Goal: Transaction & Acquisition: Purchase product/service

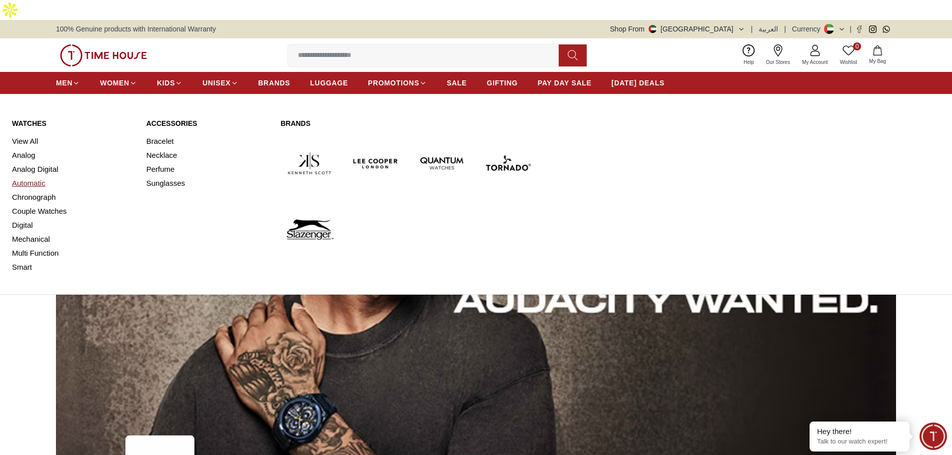
click at [32, 176] on link "Automatic" at bounding box center [73, 183] width 122 height 14
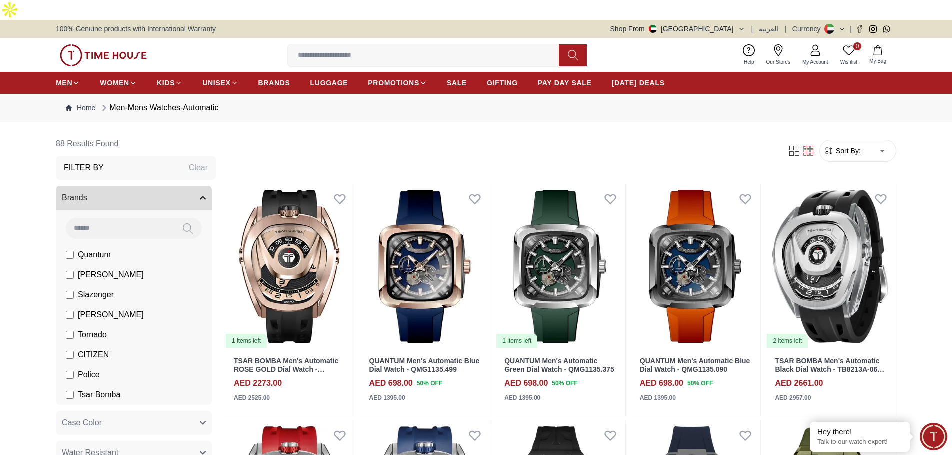
click at [107, 218] on input at bounding box center [120, 228] width 108 height 20
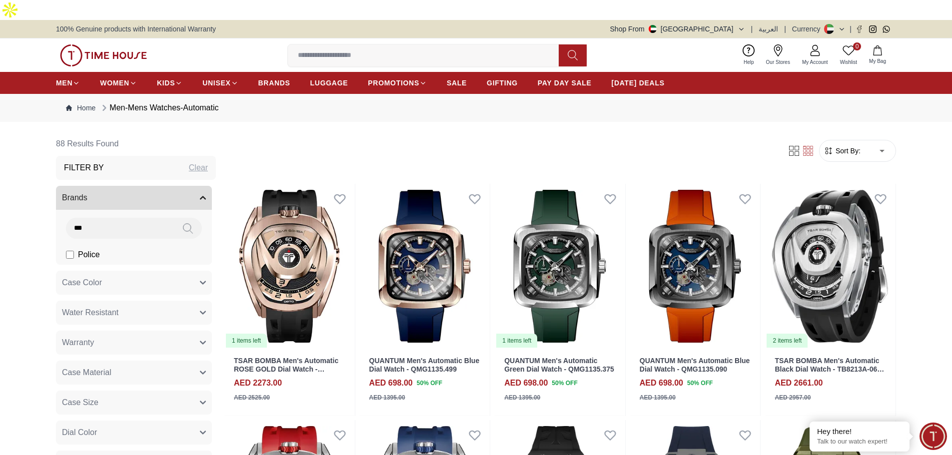
type input "***"
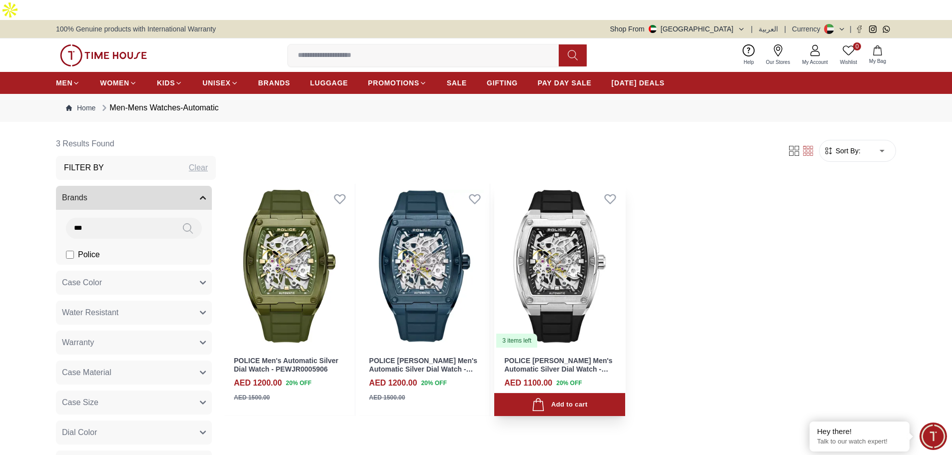
click at [570, 256] on img at bounding box center [559, 266] width 131 height 165
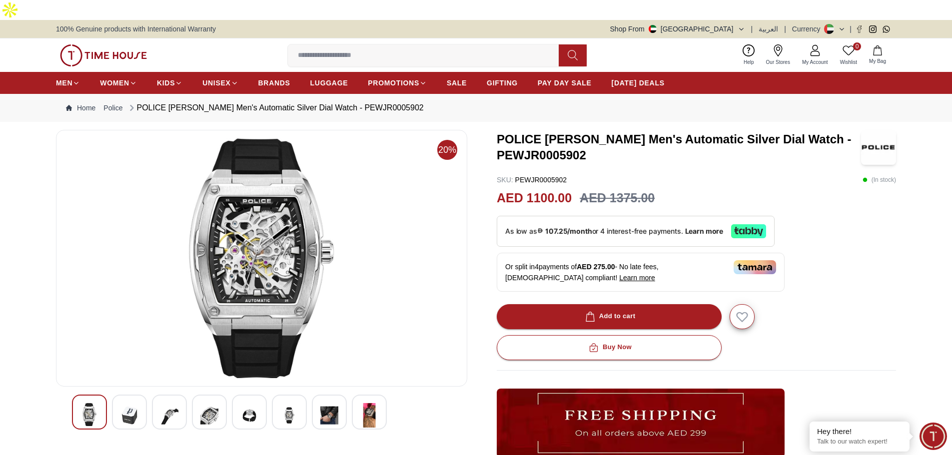
click at [120, 403] on img at bounding box center [129, 415] width 18 height 24
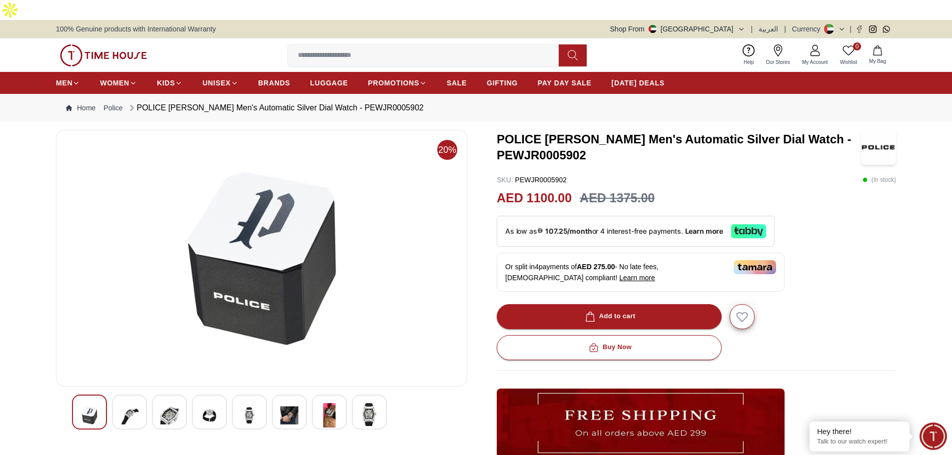
click at [127, 403] on img at bounding box center [129, 415] width 18 height 24
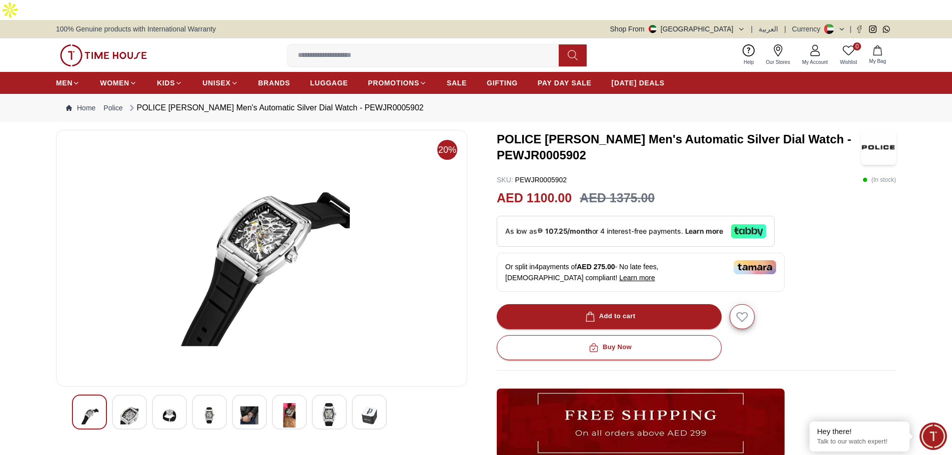
click at [164, 403] on img at bounding box center [169, 415] width 18 height 24
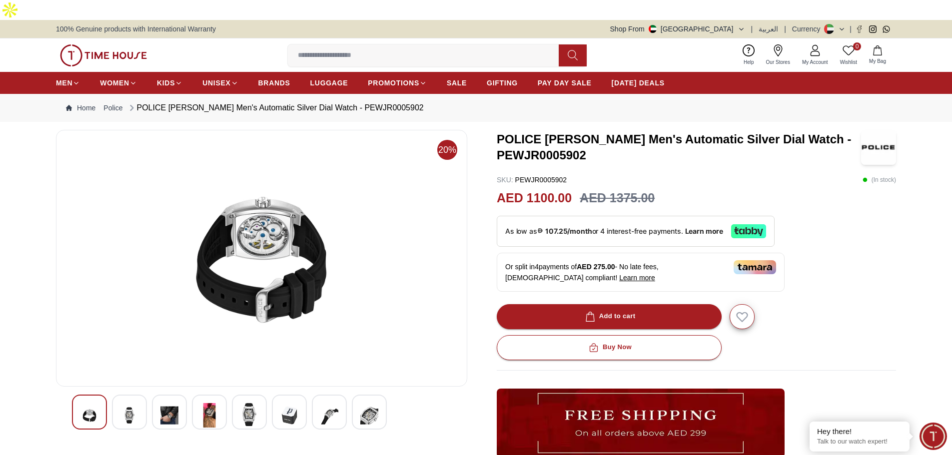
click at [205, 403] on img at bounding box center [209, 415] width 18 height 24
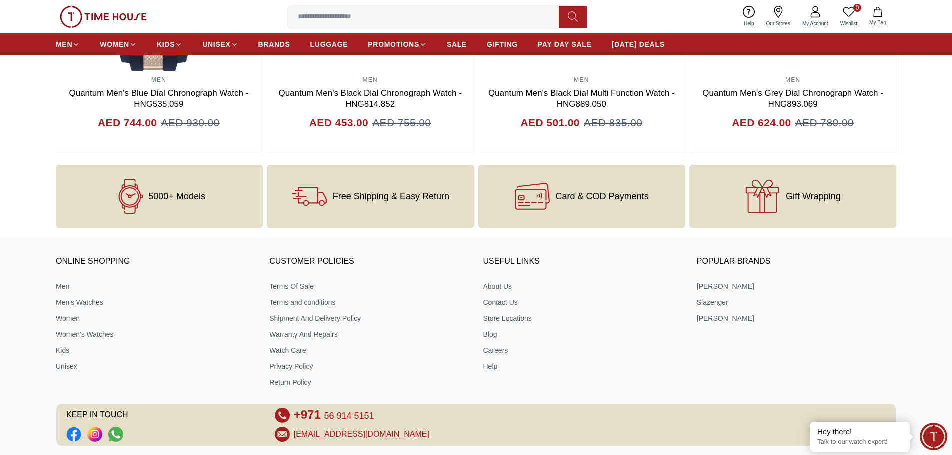
scroll to position [1255, 0]
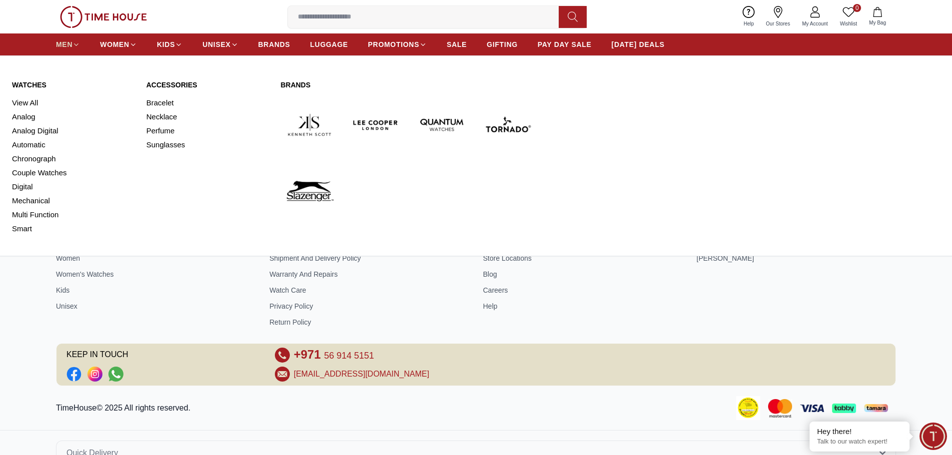
click at [73, 41] on icon at bounding box center [75, 44] width 7 height 7
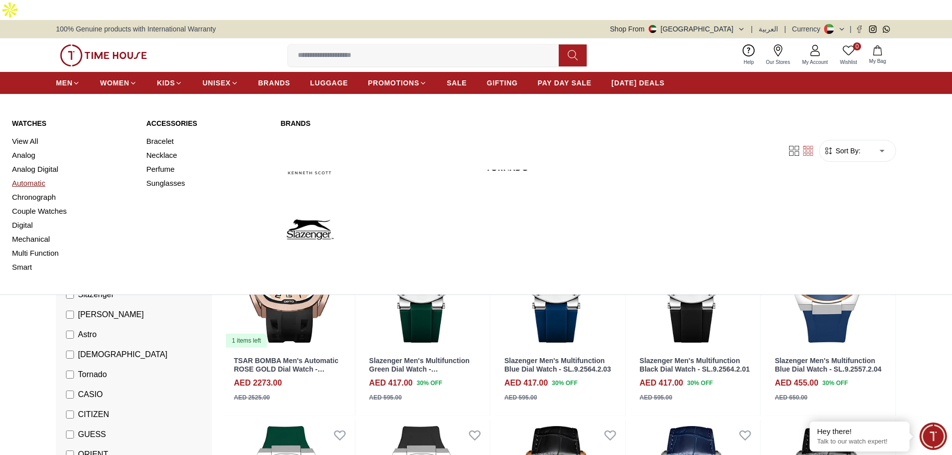
click at [27, 176] on link "Automatic" at bounding box center [73, 183] width 122 height 14
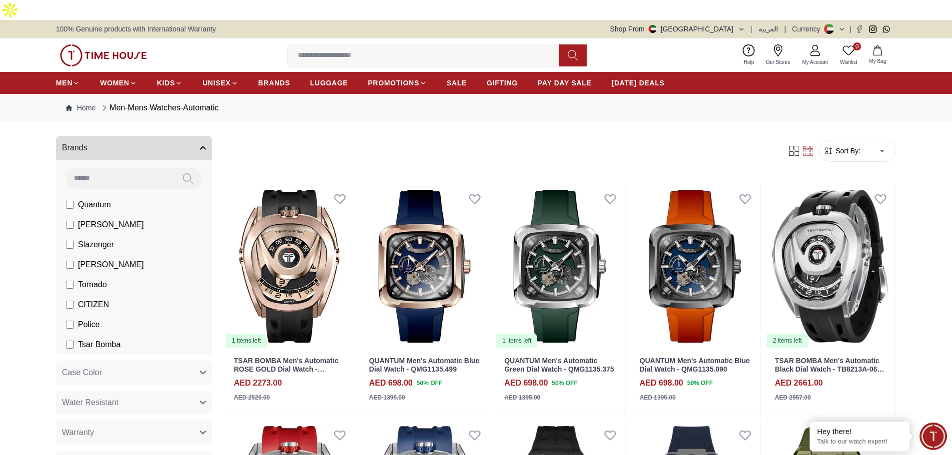
scroll to position [100, 0]
